Goal: Information Seeking & Learning: Stay updated

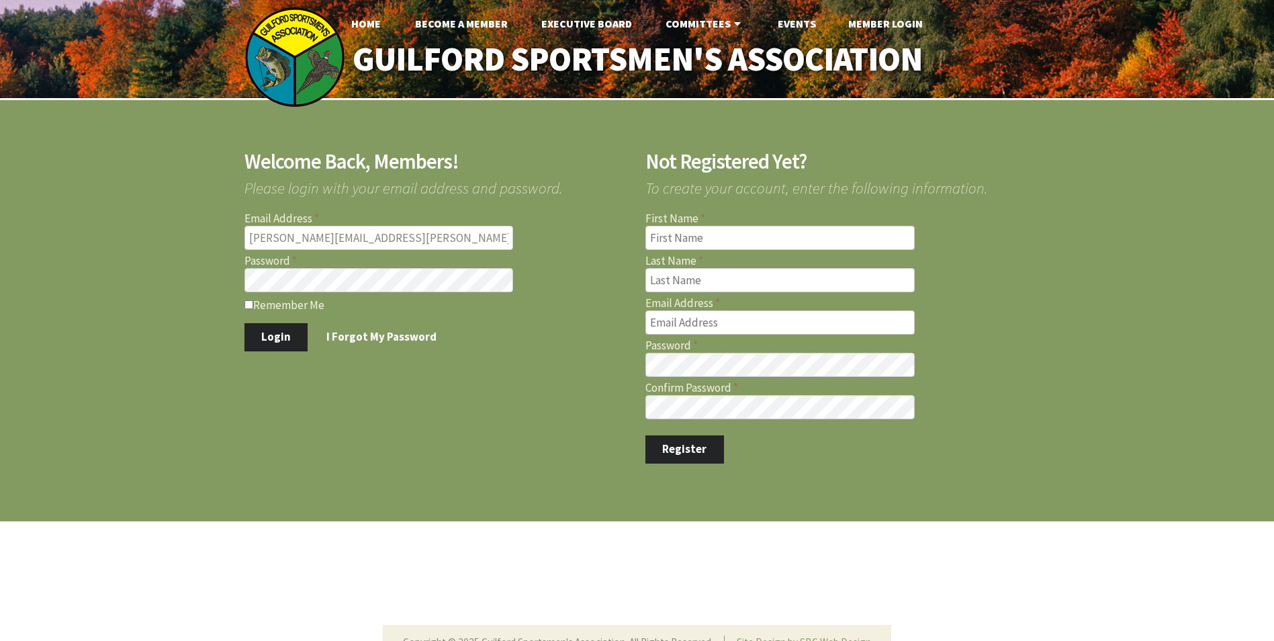
type input "John.J.Baldyga@LMCo.com"
click at [269, 337] on button "Login" at bounding box center [276, 337] width 64 height 28
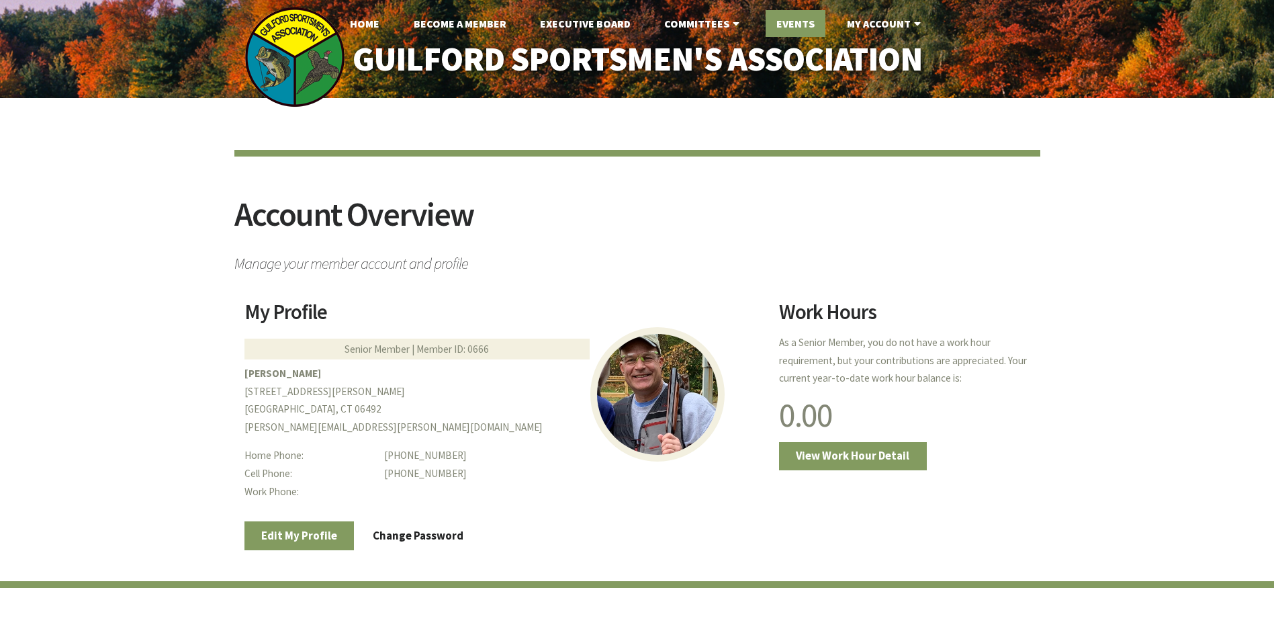
click at [779, 25] on link "Events" at bounding box center [795, 23] width 60 height 27
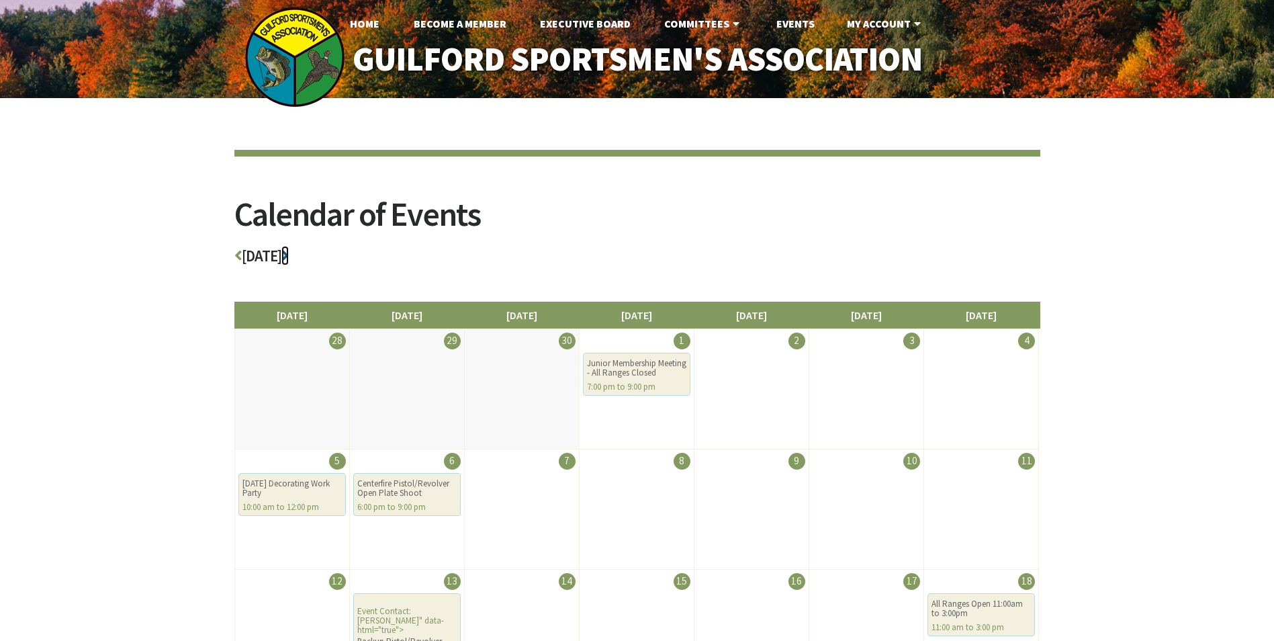
click at [289, 257] on icon at bounding box center [284, 255] width 7 height 15
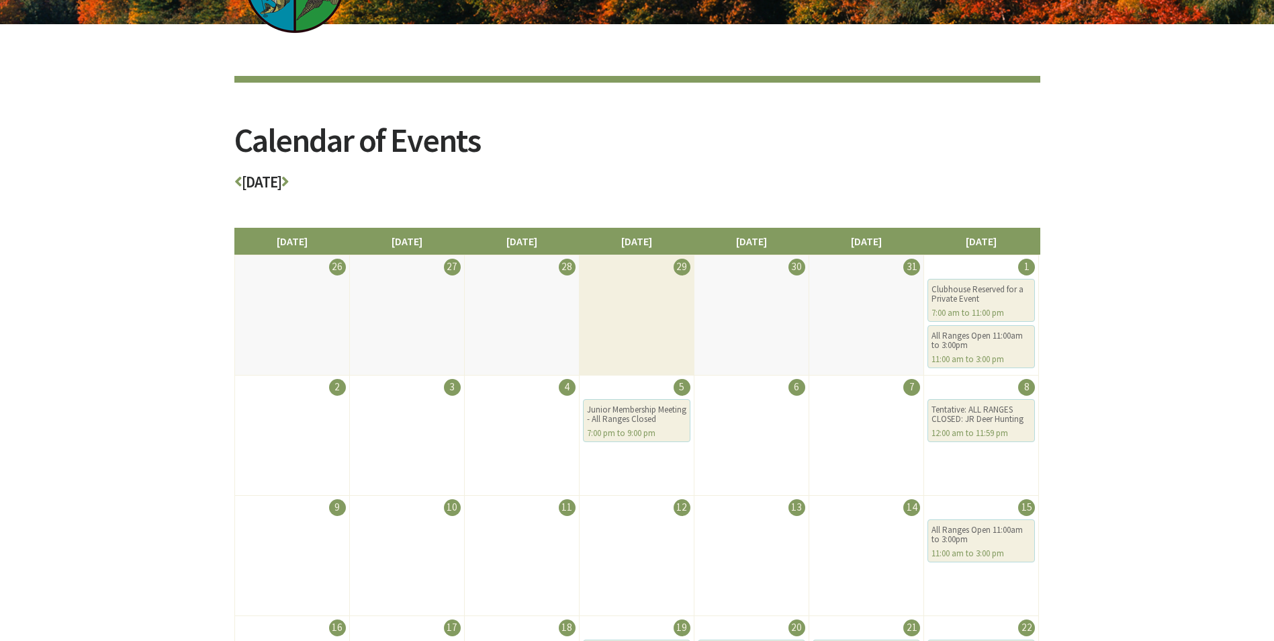
scroll to position [67, 0]
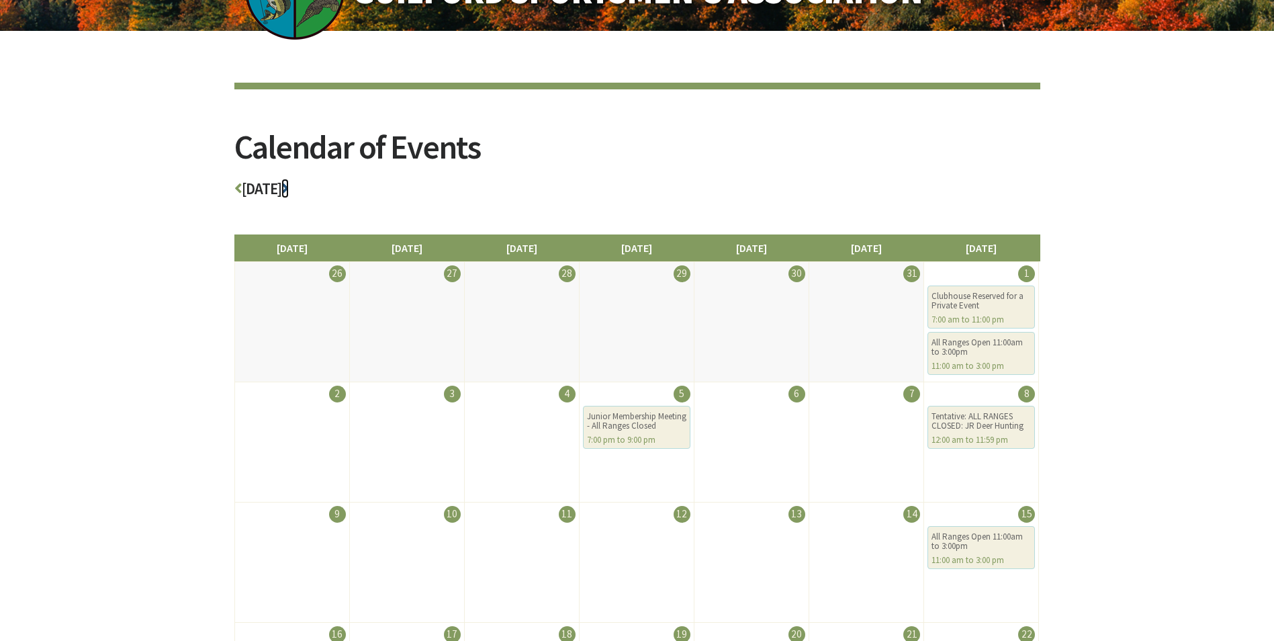
click at [289, 187] on icon at bounding box center [284, 188] width 7 height 15
